Goal: Find specific page/section: Find specific page/section

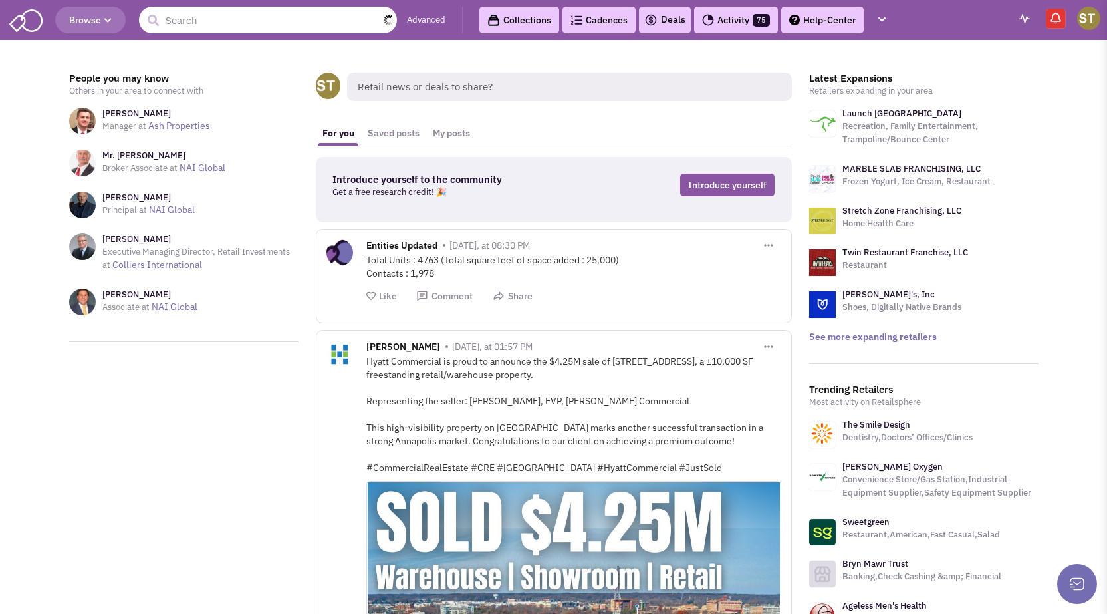
click at [239, 23] on input "text" at bounding box center [268, 20] width 258 height 27
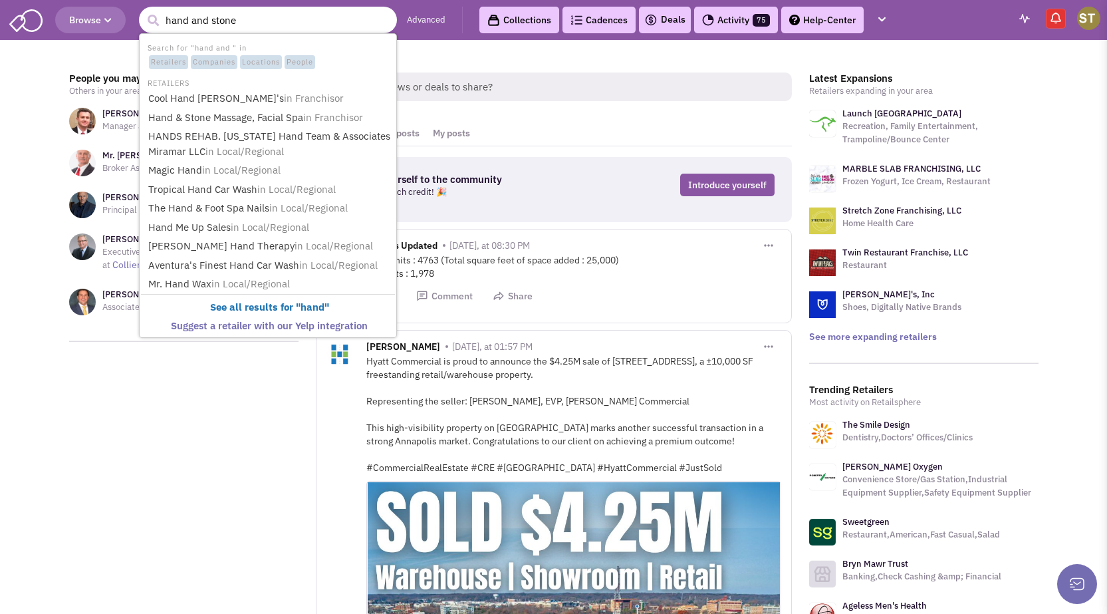
type input "hand and stone"
click at [143, 11] on button "submit" at bounding box center [153, 21] width 20 height 20
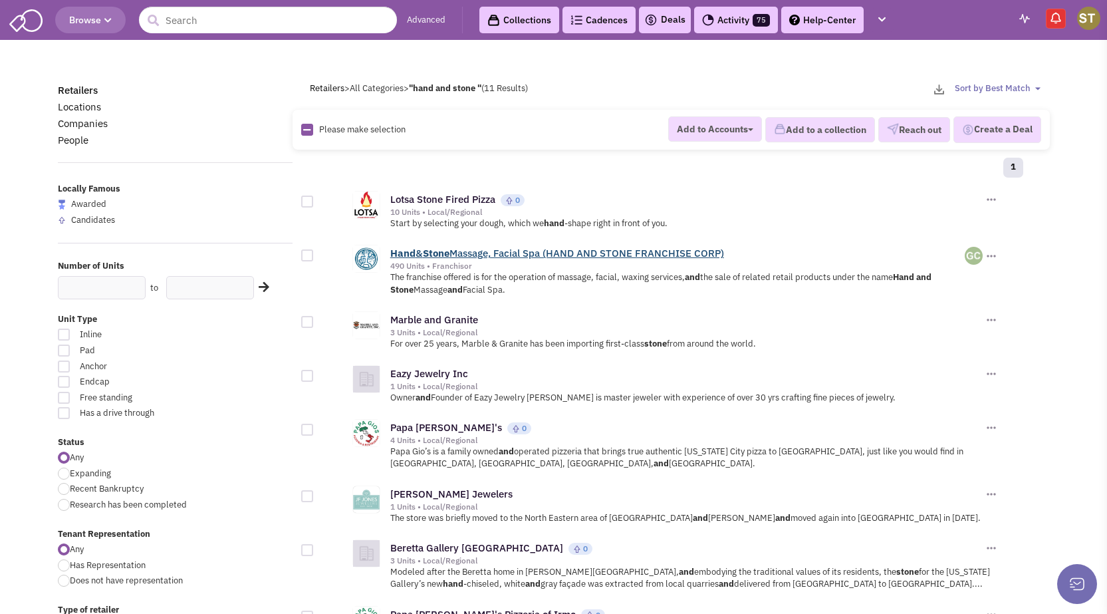
click at [515, 253] on link "Hand & Stone Massage, Facial Spa (HAND AND STONE FRANCHISE CORP)" at bounding box center [557, 253] width 334 height 13
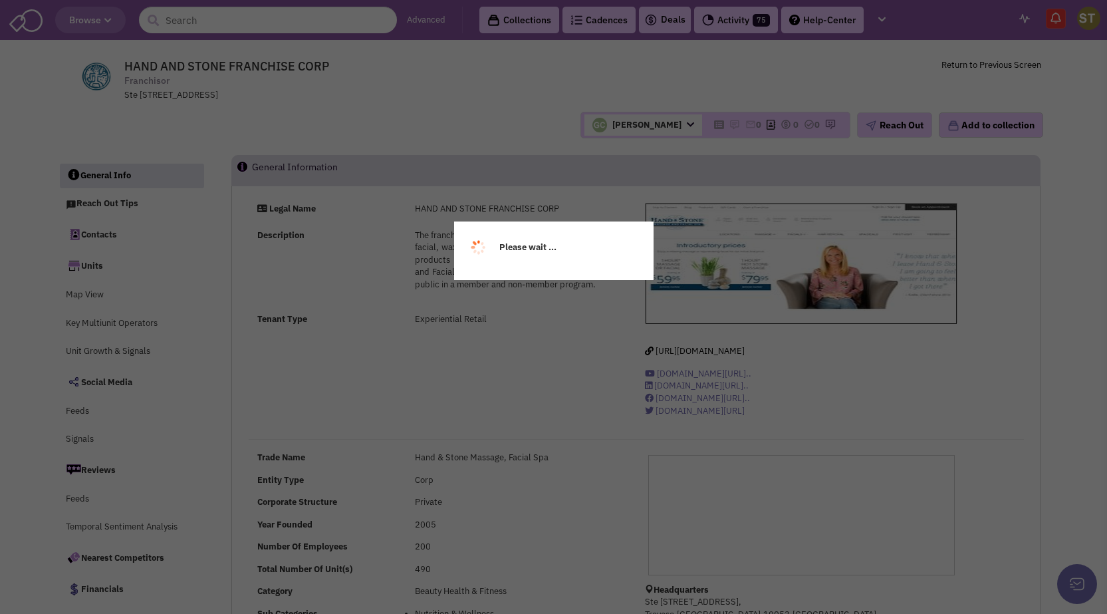
select select
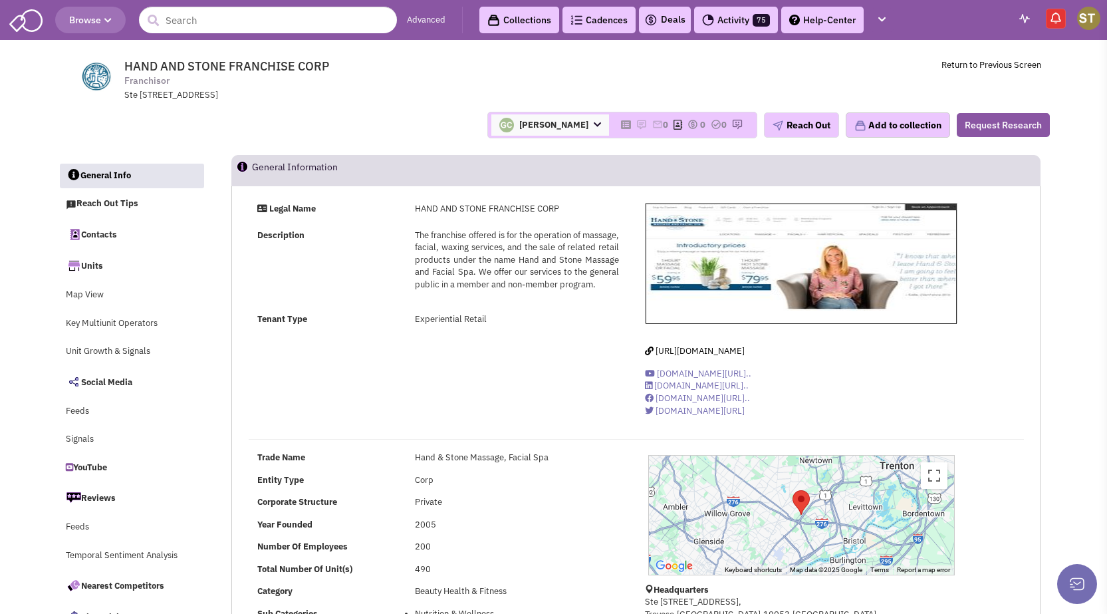
select select
